Goal: Task Accomplishment & Management: Manage account settings

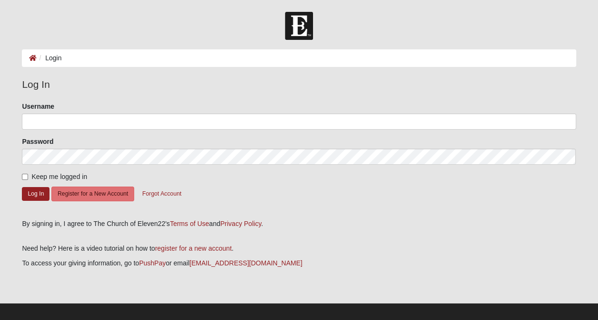
click at [47, 60] on li "Login" at bounding box center [49, 58] width 25 height 10
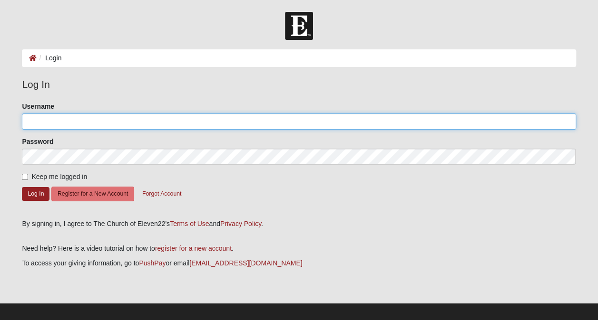
drag, startPoint x: 28, startPoint y: 123, endPoint x: 61, endPoint y: 125, distance: 33.8
click at [28, 123] on input "Username" at bounding box center [298, 122] width 553 height 16
type input "[EMAIL_ADDRESS][DOMAIN_NAME]"
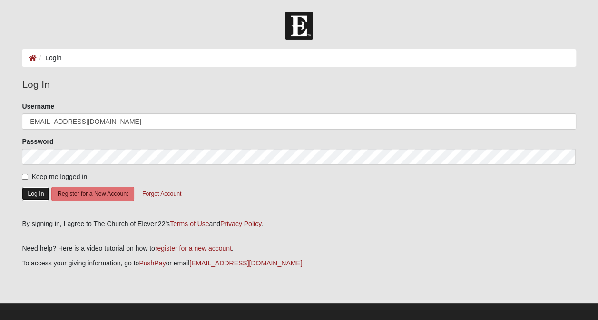
click at [37, 196] on button "Log In" at bounding box center [36, 194] width 28 height 14
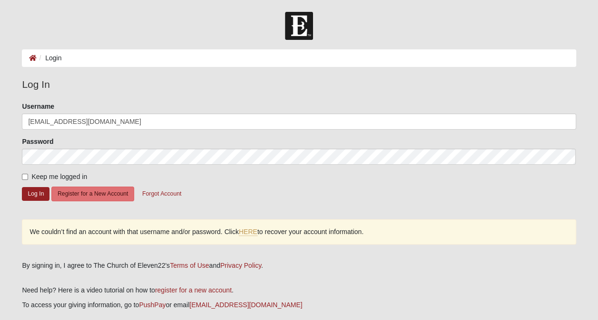
click at [305, 187] on form "Please correct the following: Username [EMAIL_ADDRESS][DOMAIN_NAME] Password Ke…" at bounding box center [298, 157] width 553 height 111
click at [165, 194] on button "Forgot Account" at bounding box center [161, 194] width 51 height 15
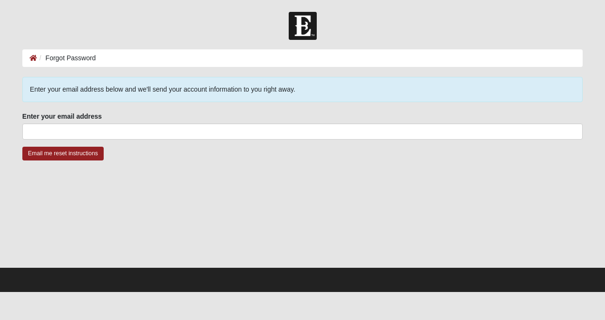
click at [266, 219] on div at bounding box center [302, 219] width 560 height 95
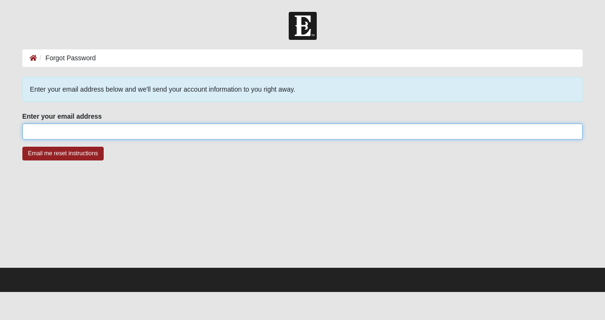
drag, startPoint x: 31, startPoint y: 130, endPoint x: 38, endPoint y: 130, distance: 6.2
click at [31, 130] on input "Enter your email address" at bounding box center [302, 132] width 560 height 16
type input "[EMAIL_ADDRESS][DOMAIN_NAME]"
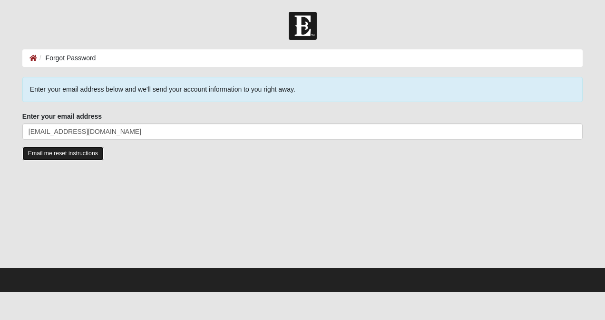
click at [79, 152] on input "Email me reset instructions" at bounding box center [62, 154] width 81 height 14
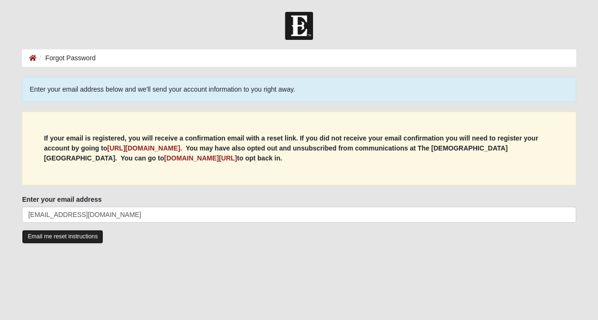
click at [50, 236] on input "Email me reset instructions" at bounding box center [62, 237] width 81 height 14
click at [76, 238] on input "Email me reset instructions" at bounding box center [62, 237] width 81 height 14
click at [75, 233] on input "Email me reset instructions" at bounding box center [62, 237] width 81 height 14
click at [60, 234] on input "Email me reset instructions" at bounding box center [62, 237] width 81 height 14
